Goal: Information Seeking & Learning: Check status

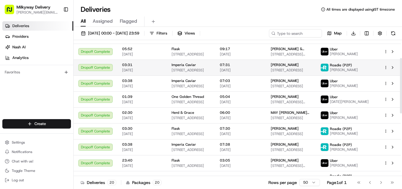
drag, startPoint x: 343, startPoint y: 123, endPoint x: 333, endPoint y: 107, distance: 19.0
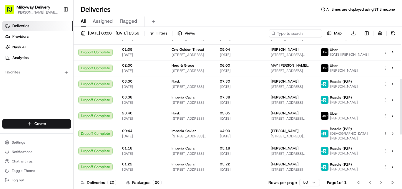
scroll to position [118, 0]
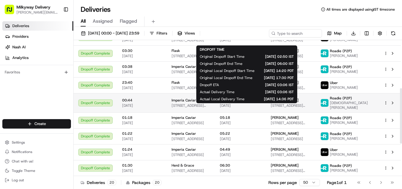
click at [189, 102] on span "Imperia Caviar" at bounding box center [184, 100] width 24 height 5
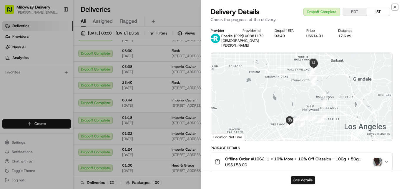
click at [395, 8] on icon "button" at bounding box center [395, 7] width 5 height 5
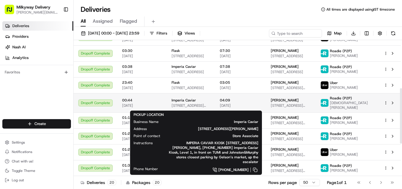
click at [181, 102] on span "Imperia Caviar" at bounding box center [184, 100] width 24 height 5
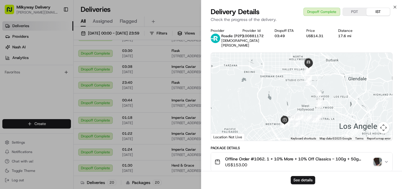
click at [377, 158] on img "button" at bounding box center [378, 162] width 8 height 8
click at [394, 7] on icon "button" at bounding box center [395, 7] width 5 height 5
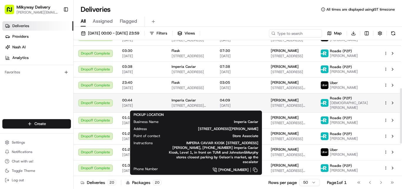
click at [188, 101] on span "Imperia Caviar" at bounding box center [184, 100] width 24 height 5
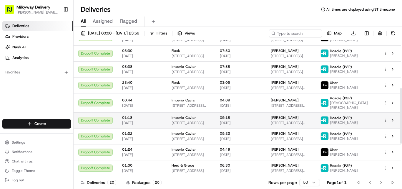
click at [184, 117] on span "Imperia Caviar" at bounding box center [184, 117] width 24 height 5
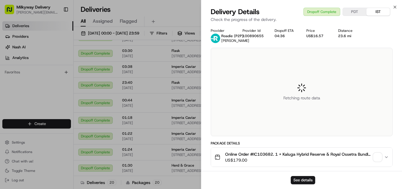
click at [269, 152] on span "Online Order #IC103682. 1 x Kaluga Hybrid Reserve & Royal Ossetra Bundle - 1x50…" at bounding box center [298, 154] width 146 height 6
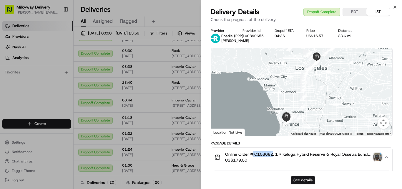
copy span "IC103682"
click at [394, 6] on icon "button" at bounding box center [395, 7] width 5 height 5
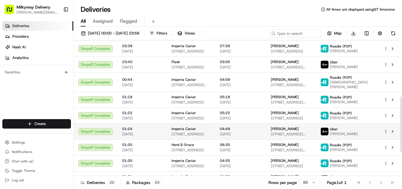
scroll to position [147, 0]
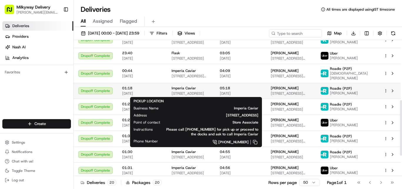
click at [183, 86] on span "Imperia Caviar" at bounding box center [184, 88] width 24 height 5
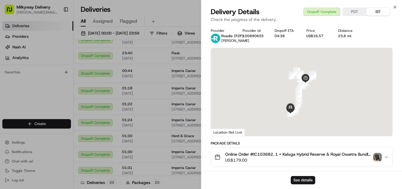
click at [261, 152] on span "Online Order #IC103682. 1 x Kaluga Hybrid Reserve & Royal Ossetra Bundle - 1x50…" at bounding box center [298, 154] width 146 height 6
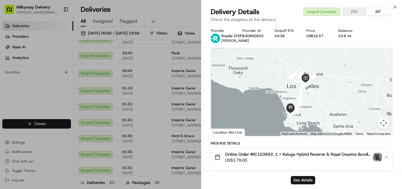
click at [348, 34] on div "23.6 mi" at bounding box center [349, 36] width 22 height 5
copy div "23.6 mi"
click at [394, 6] on icon "button" at bounding box center [395, 7] width 2 height 2
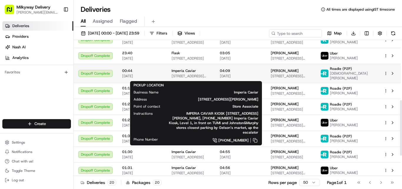
click at [177, 72] on span "Imperia Caviar" at bounding box center [184, 70] width 24 height 5
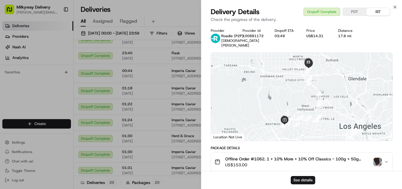
click at [344, 37] on div "17.6 mi" at bounding box center [349, 36] width 22 height 5
copy div "17.6 mi"
click at [396, 6] on icon "button" at bounding box center [395, 7] width 2 height 2
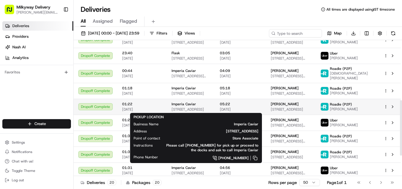
click at [190, 104] on span "Imperia Caviar" at bounding box center [184, 104] width 24 height 5
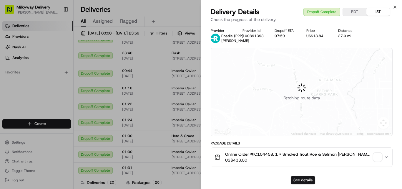
click at [264, 152] on span "Online Order #IC104458. 1 x Smoked Trout Roe & Salmon [PERSON_NAME] - 2x100g (2…" at bounding box center [298, 154] width 146 height 6
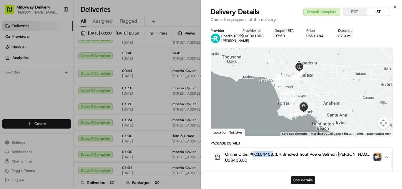
copy span "IC104458"
click at [346, 36] on div "27.0 mi" at bounding box center [349, 36] width 22 height 5
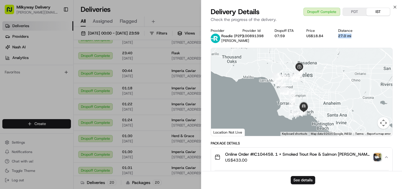
copy div "27.0 mi"
drag, startPoint x: 395, startPoint y: 6, endPoint x: 159, endPoint y: 116, distance: 260.8
click at [395, 6] on icon "button" at bounding box center [395, 7] width 5 height 5
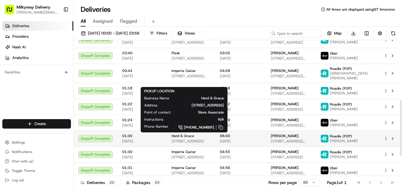
click at [178, 137] on span "Herd & Grace" at bounding box center [183, 135] width 23 height 5
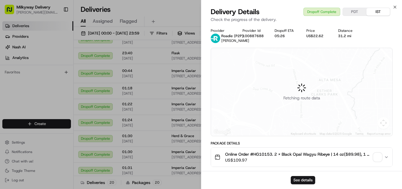
click at [261, 152] on span "Online Order #HG10153. 2 x Black Opal Wagyu Ribeye | 14 oz($89.98), 1 x Demi Se…" at bounding box center [298, 154] width 146 height 6
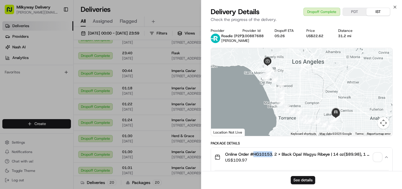
copy span "HG10153"
click at [344, 35] on div "31.2 mi" at bounding box center [349, 36] width 22 height 5
copy div "31.2 mi"
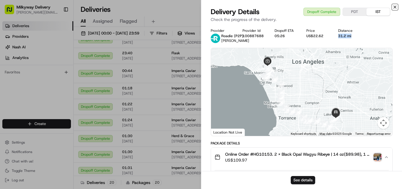
click at [396, 8] on icon "button" at bounding box center [395, 7] width 2 height 2
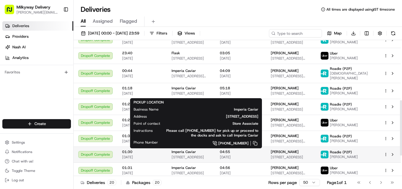
click at [182, 151] on span "Imperia Caviar" at bounding box center [184, 151] width 24 height 5
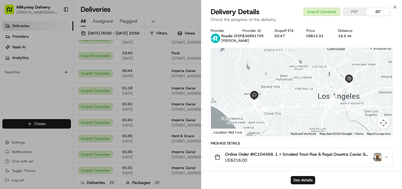
click at [268, 152] on span "Online Order #IC104468. 1 x Smoked Trout Roe & Royal Ossetra Caviar & Kaluga Hy…" at bounding box center [298, 154] width 146 height 6
copy span "IC104468"
click at [343, 34] on div "16.2 mi" at bounding box center [349, 36] width 22 height 5
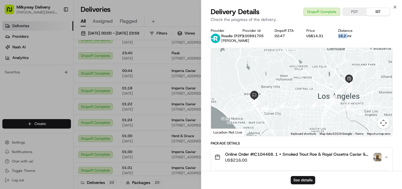
click at [343, 34] on div "16.2 mi" at bounding box center [349, 36] width 22 height 5
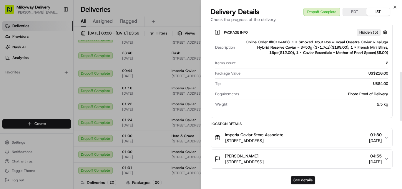
scroll to position [177, 0]
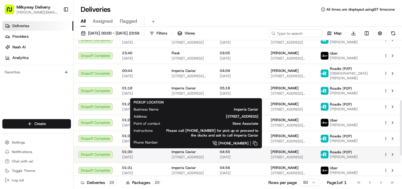
click at [191, 150] on span "Imperia Caviar" at bounding box center [184, 151] width 24 height 5
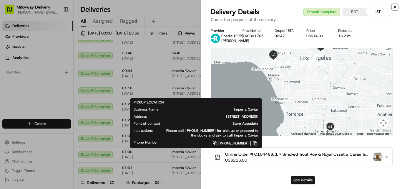
click at [394, 7] on icon "button" at bounding box center [395, 7] width 5 height 5
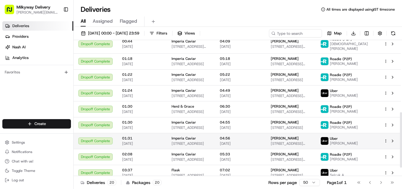
click at [181, 141] on span "[STREET_ADDRESS]" at bounding box center [191, 143] width 39 height 5
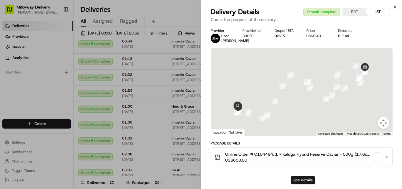
click at [263, 156] on span "Online Order #IC104494. 1 x Kaluga Hybrid Reserve Caviar - 500g (17.6oz)($650.0…" at bounding box center [298, 154] width 146 height 6
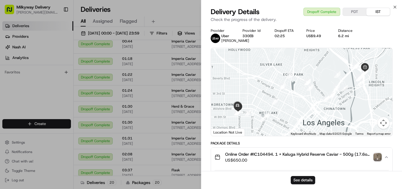
click at [346, 36] on div "6.2 mi" at bounding box center [349, 36] width 22 height 5
click at [394, 6] on icon "button" at bounding box center [395, 7] width 5 height 5
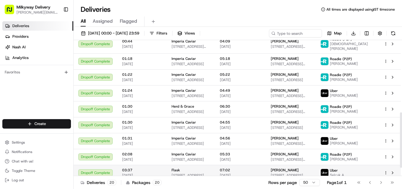
scroll to position [197, 0]
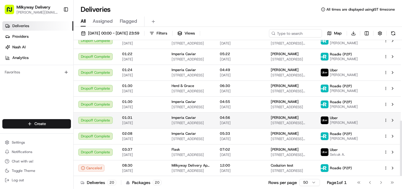
click at [191, 117] on span "Imperia Caviar" at bounding box center [184, 117] width 24 height 5
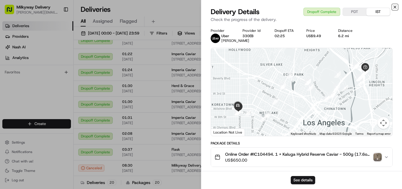
click at [396, 7] on icon "button" at bounding box center [395, 7] width 5 height 5
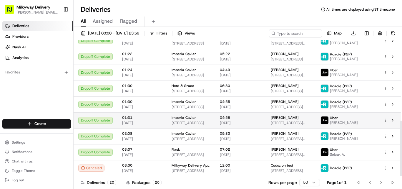
click at [183, 121] on span "[STREET_ADDRESS]" at bounding box center [191, 122] width 39 height 5
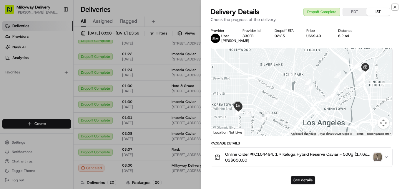
click at [397, 4] on div "Close Delivery Details Dropoff Complete PDT IST Check the progress of the deliv…" at bounding box center [301, 94] width 201 height 189
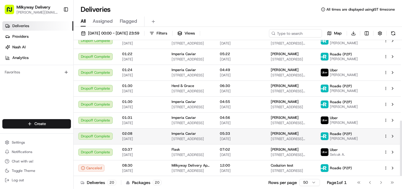
click at [188, 135] on span "Imperia Caviar" at bounding box center [184, 133] width 24 height 5
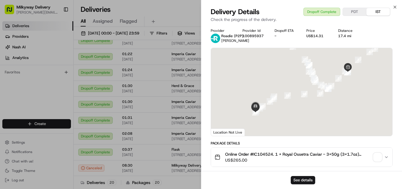
click at [268, 152] on span "Online Order #IC104524. 1 x Royal Ossetra Caviar - 3x50g (3x1.7oz)($265.00)" at bounding box center [298, 154] width 146 height 6
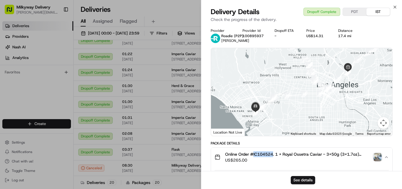
click at [345, 36] on div "17.4 mi" at bounding box center [349, 36] width 22 height 5
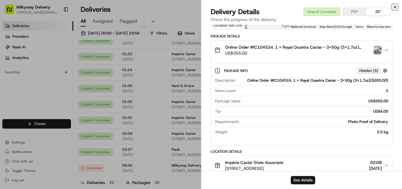
click at [394, 5] on icon "button" at bounding box center [395, 7] width 5 height 5
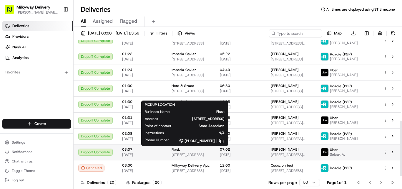
click at [183, 153] on span "[STREET_ADDRESS]" at bounding box center [191, 154] width 39 height 5
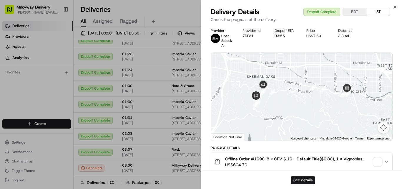
click at [259, 158] on span "Offline Order #1098. 8 x CRV $.10 - Default Title($0.80), 1 x Vignobles [PERSON…" at bounding box center [298, 159] width 146 height 6
click at [345, 35] on div "3.8 mi" at bounding box center [349, 36] width 22 height 5
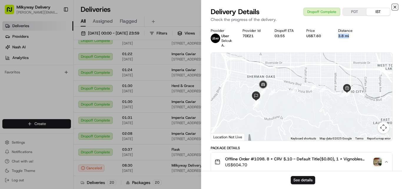
click at [395, 6] on icon "button" at bounding box center [395, 7] width 5 height 5
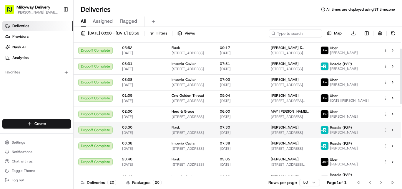
scroll to position [21, 0]
